Goal: Check status

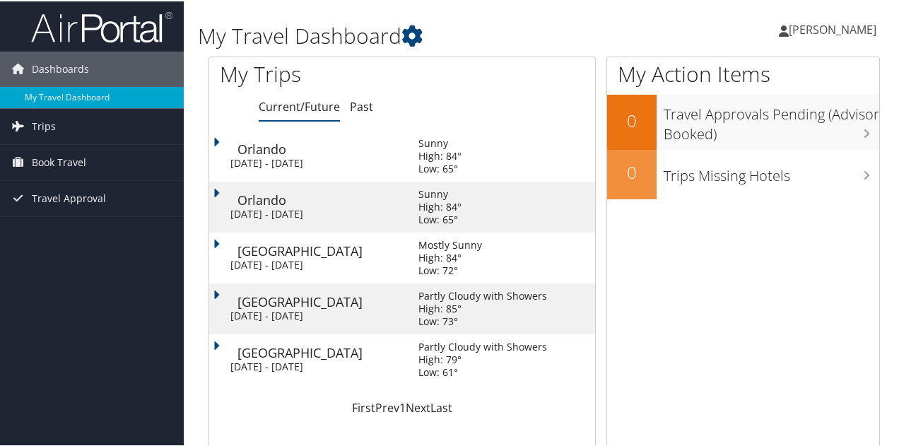
click at [355, 319] on div "[DATE] - [DATE]" at bounding box center [313, 314] width 167 height 13
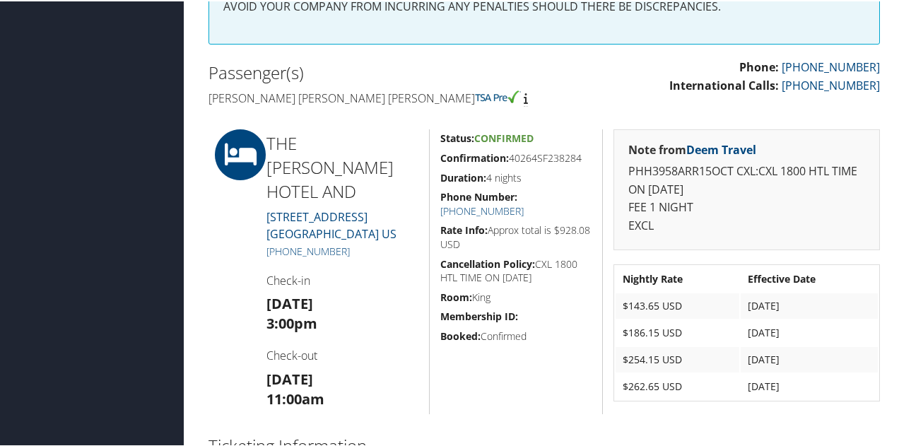
scroll to position [318, 0]
